Goal: Information Seeking & Learning: Learn about a topic

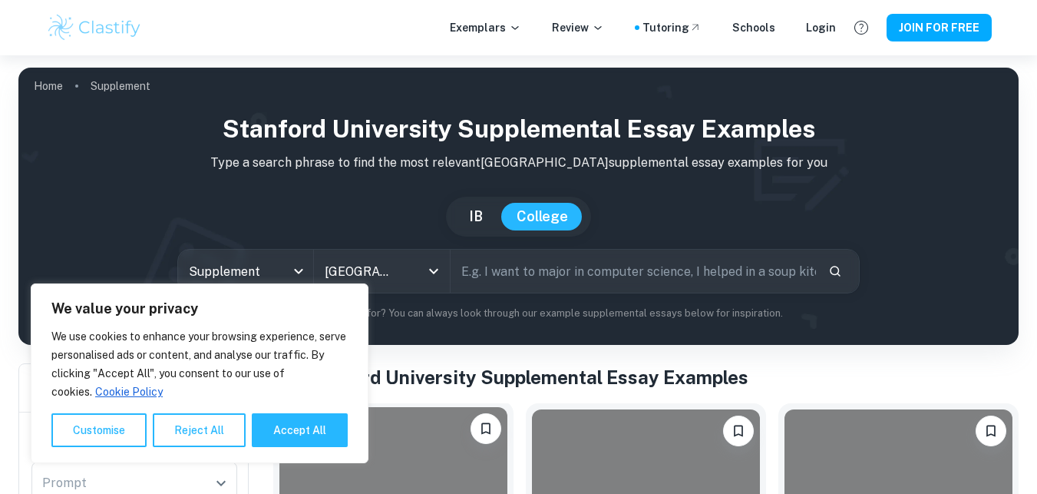
scroll to position [461, 0]
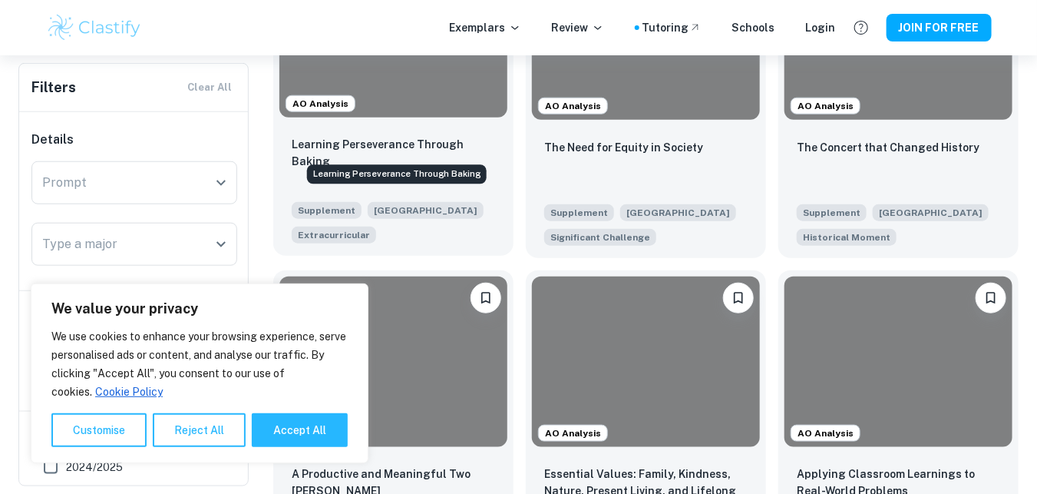
click at [407, 148] on p "Learning Perseverance Through Baking" at bounding box center [393, 153] width 203 height 34
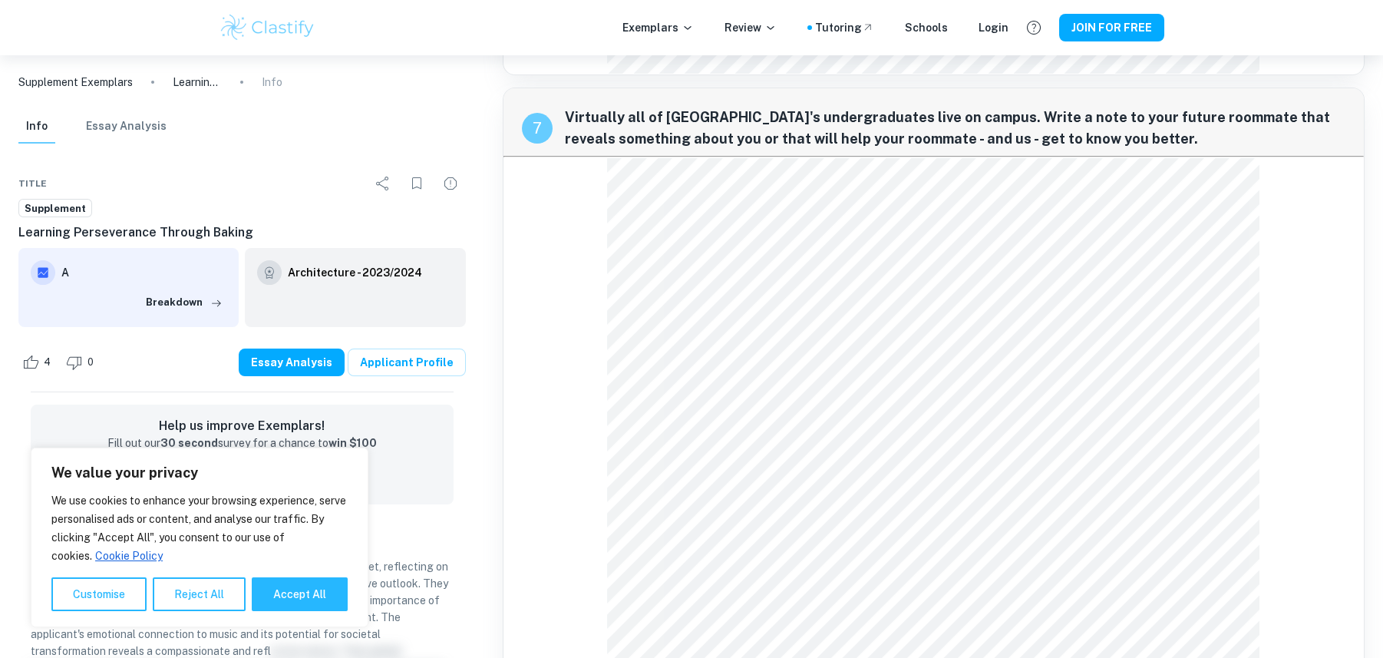
scroll to position [2421, 0]
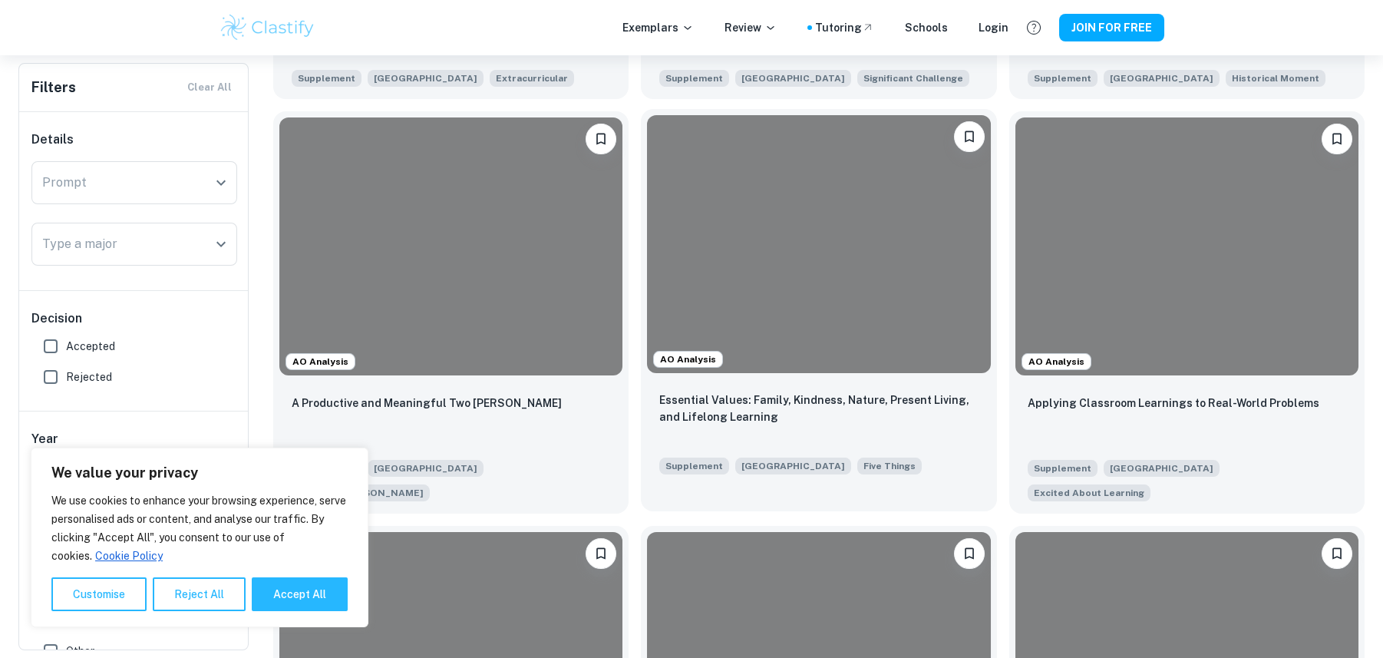
scroll to position [818, 0]
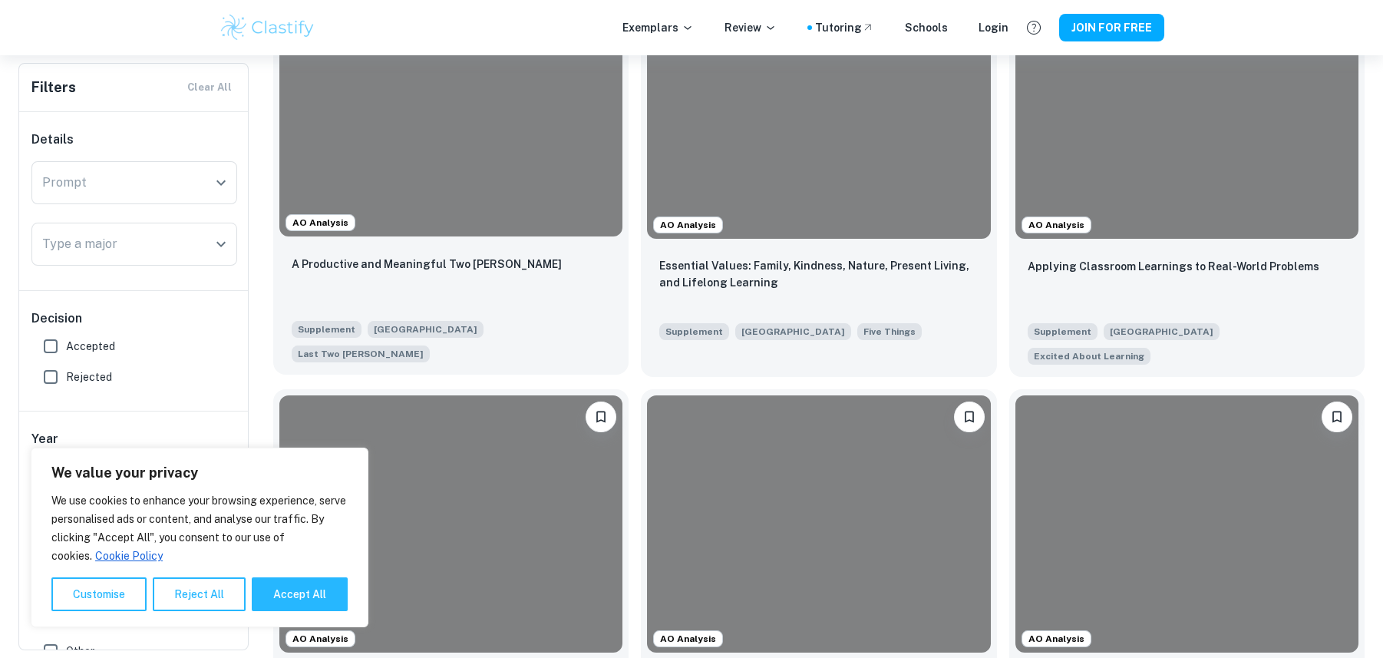
click at [480, 238] on div "AO Analysis" at bounding box center [450, 106] width 355 height 269
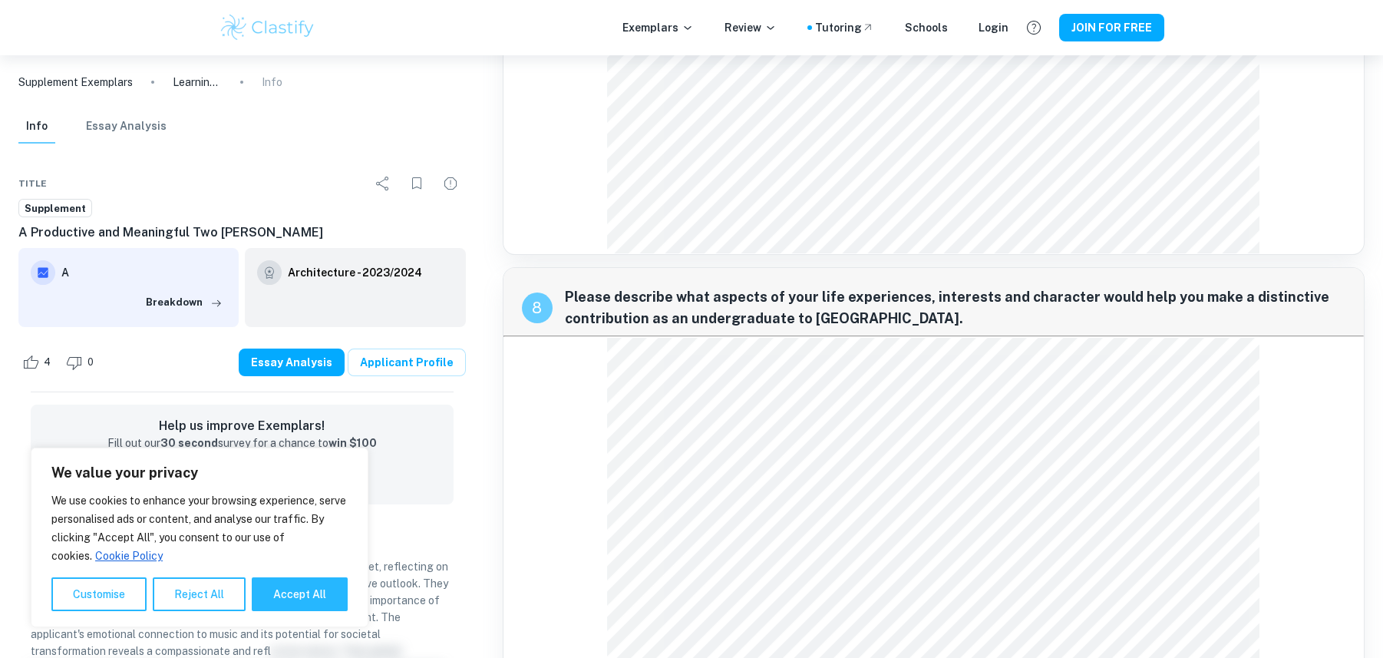
scroll to position [2306, 0]
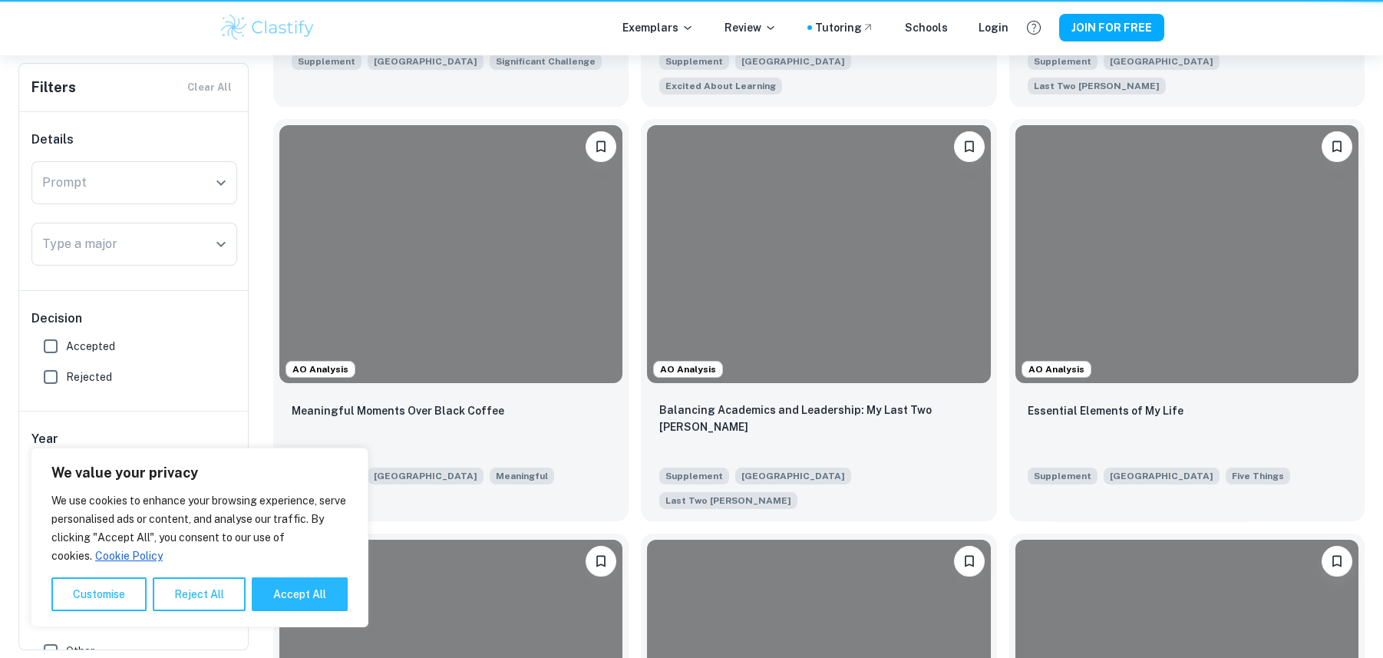
scroll to position [818, 0]
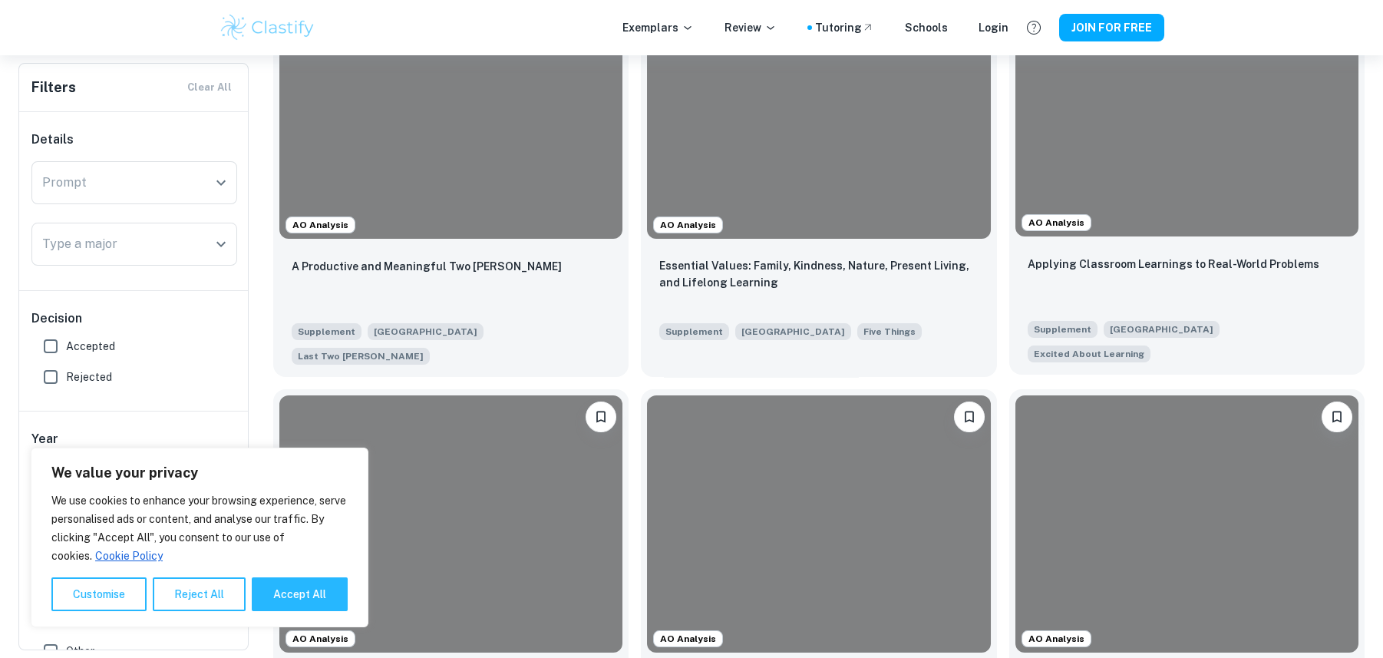
click at [1036, 279] on div "Applying Classroom Learnings to Real-World Problems" at bounding box center [1187, 281] width 319 height 52
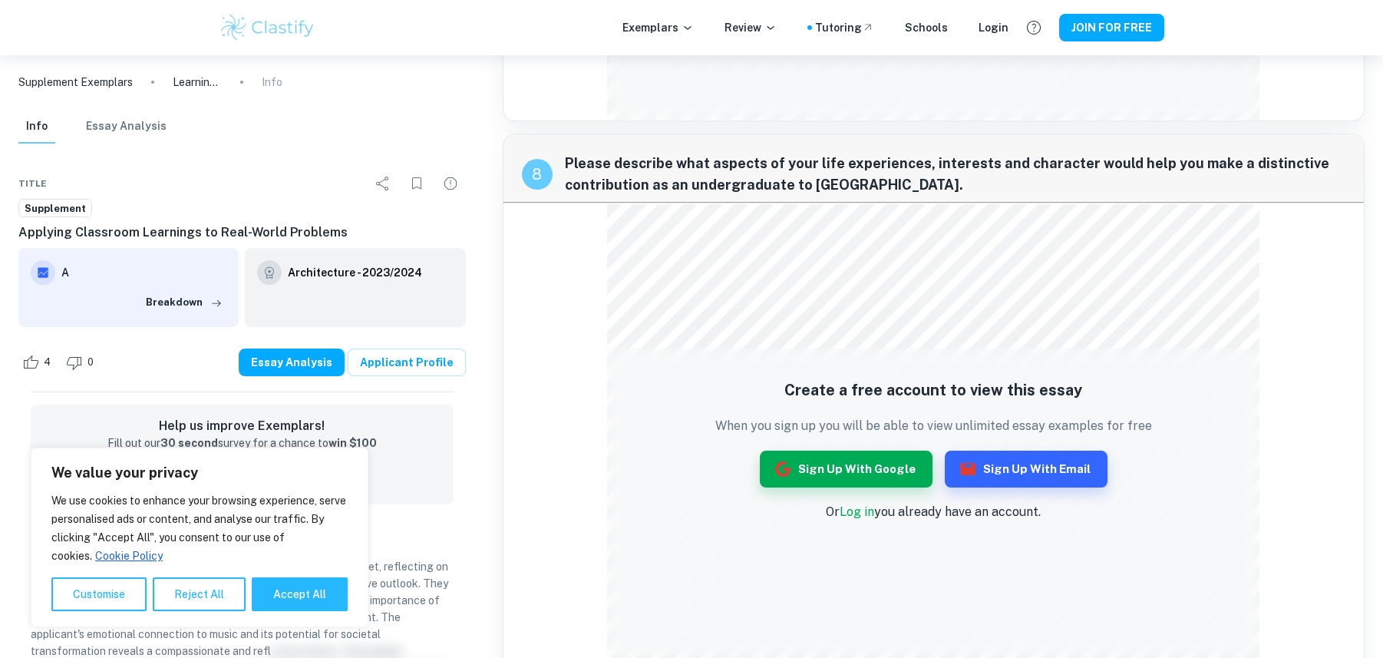
scroll to position [2542, 0]
